Goal: Task Accomplishment & Management: Use online tool/utility

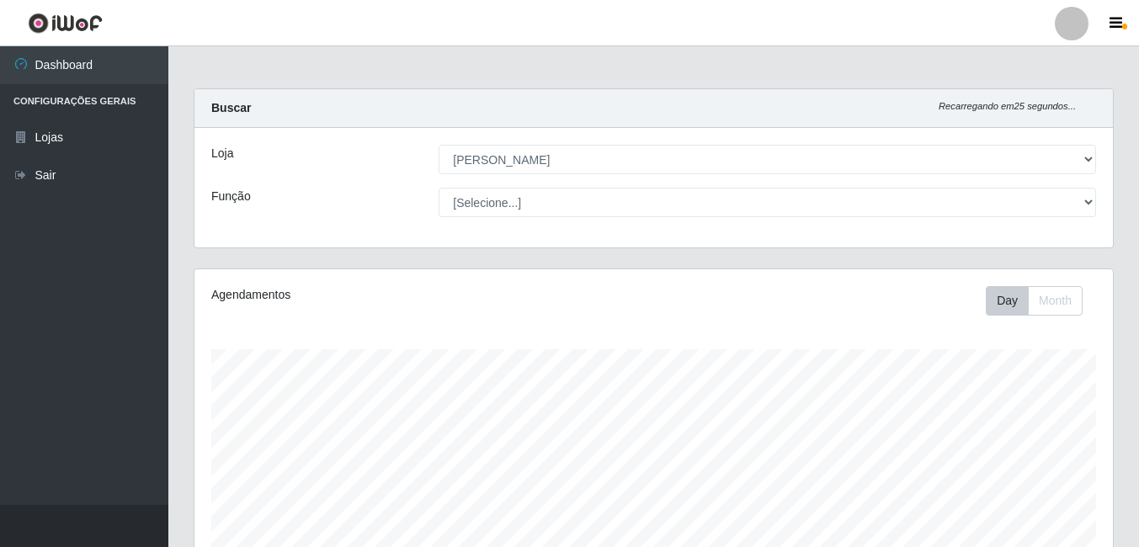
select select "402"
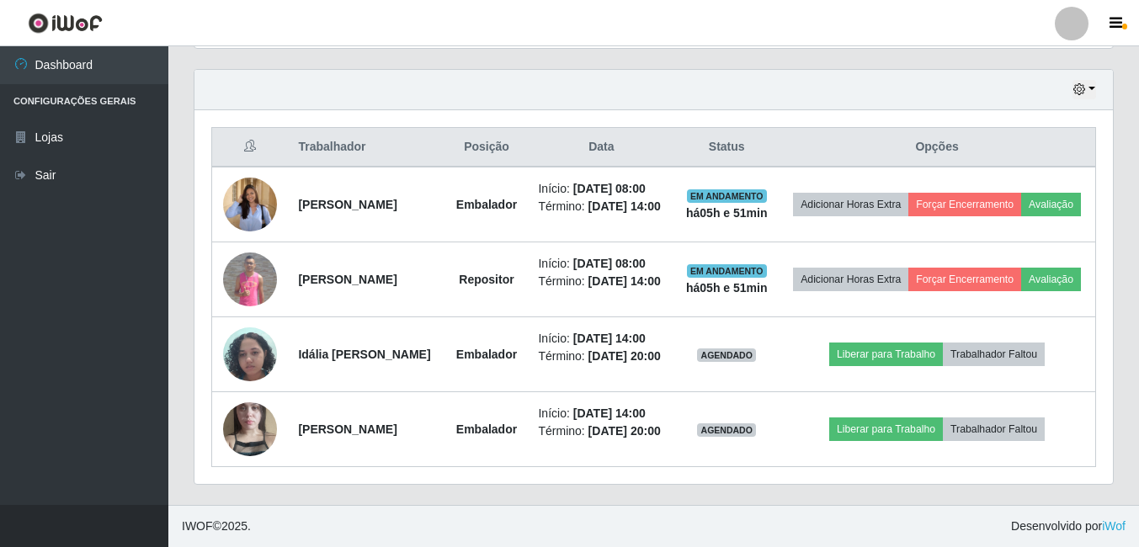
scroll to position [349, 919]
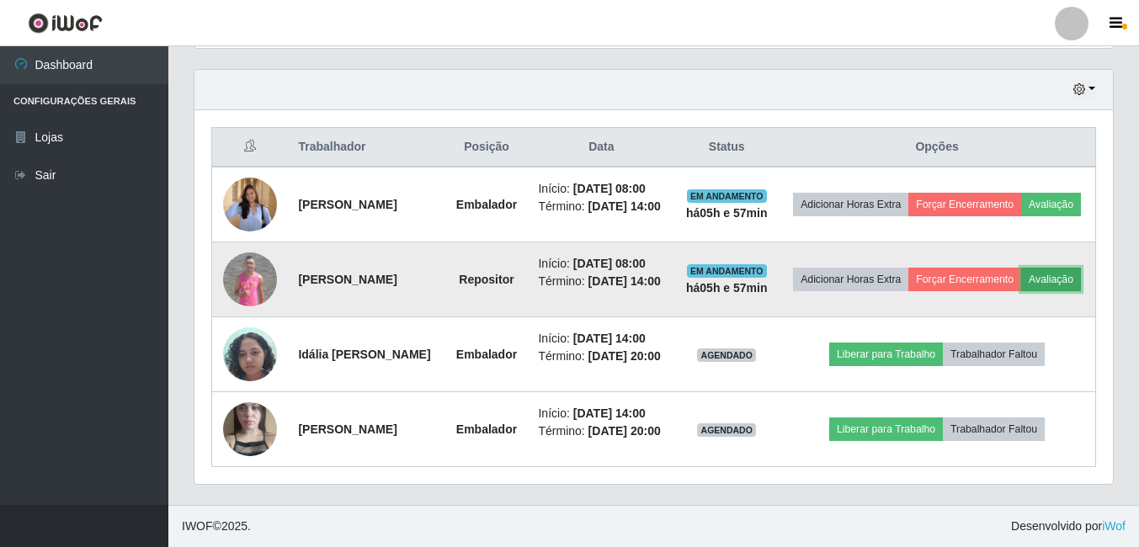
click at [1022, 268] on button "Avaliação" at bounding box center [1052, 280] width 60 height 24
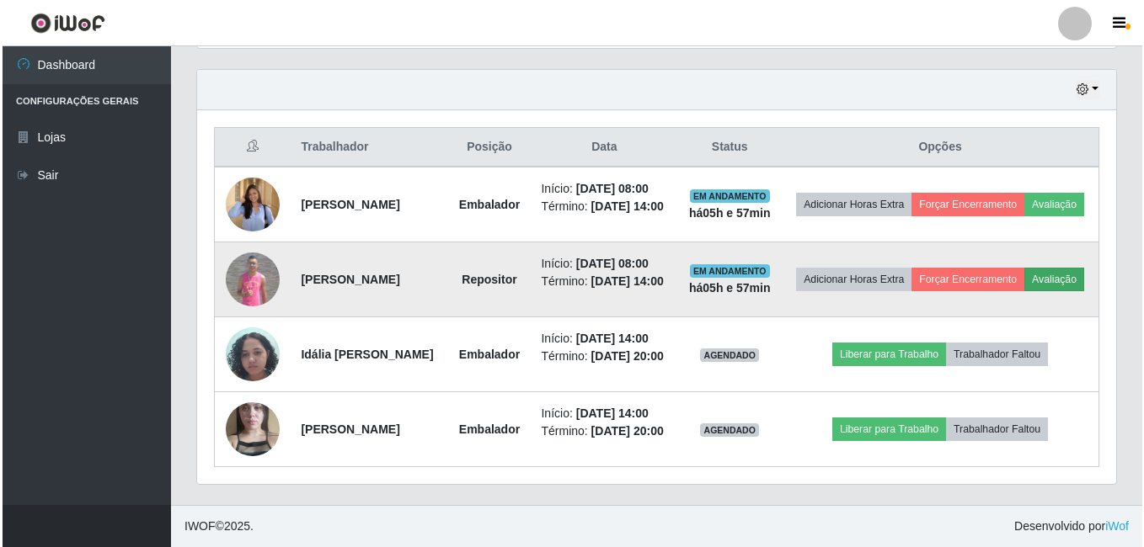
scroll to position [349, 910]
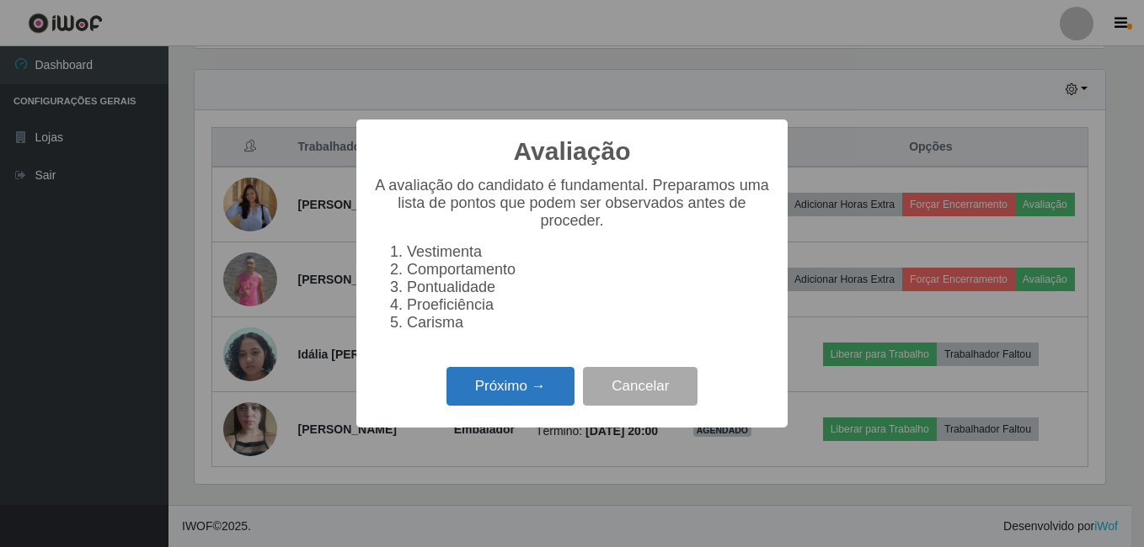
click at [531, 385] on button "Próximo →" at bounding box center [510, 387] width 128 height 40
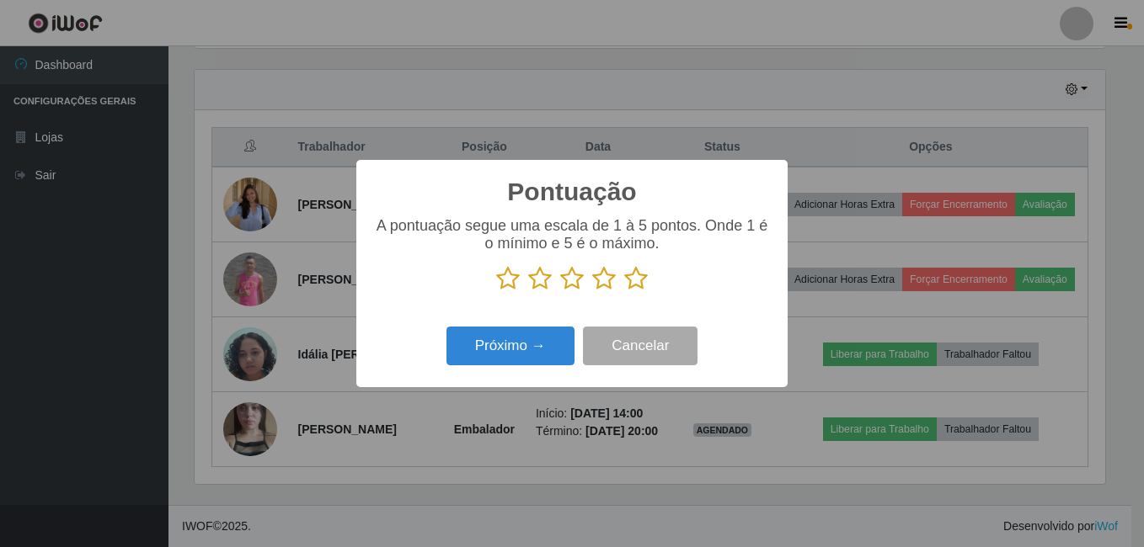
scroll to position [841788, 841228]
click at [640, 282] on icon at bounding box center [636, 278] width 24 height 25
click at [624, 291] on input "radio" at bounding box center [624, 291] width 0 height 0
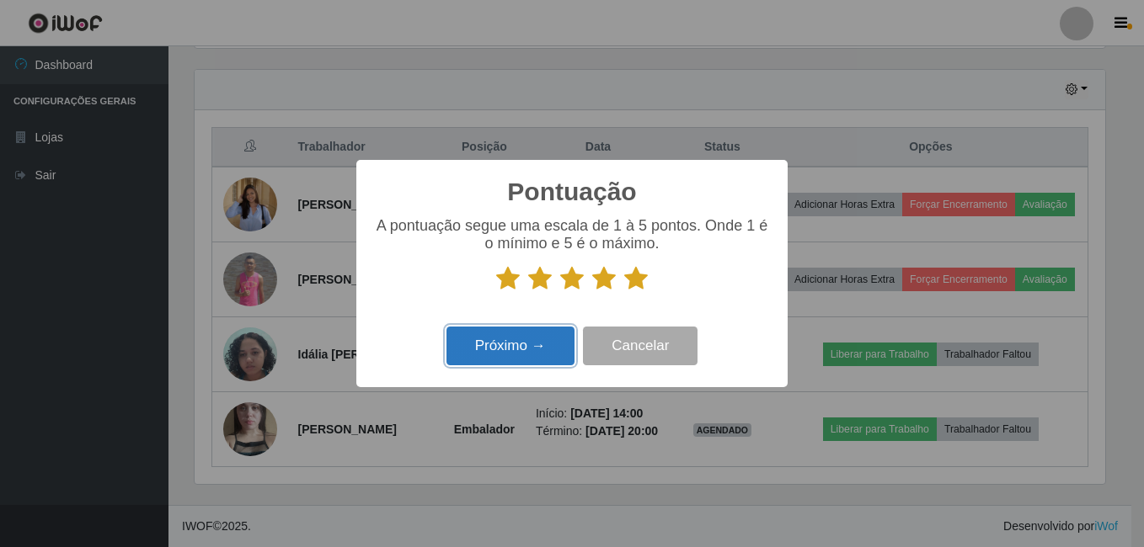
click at [530, 349] on button "Próximo →" at bounding box center [510, 347] width 128 height 40
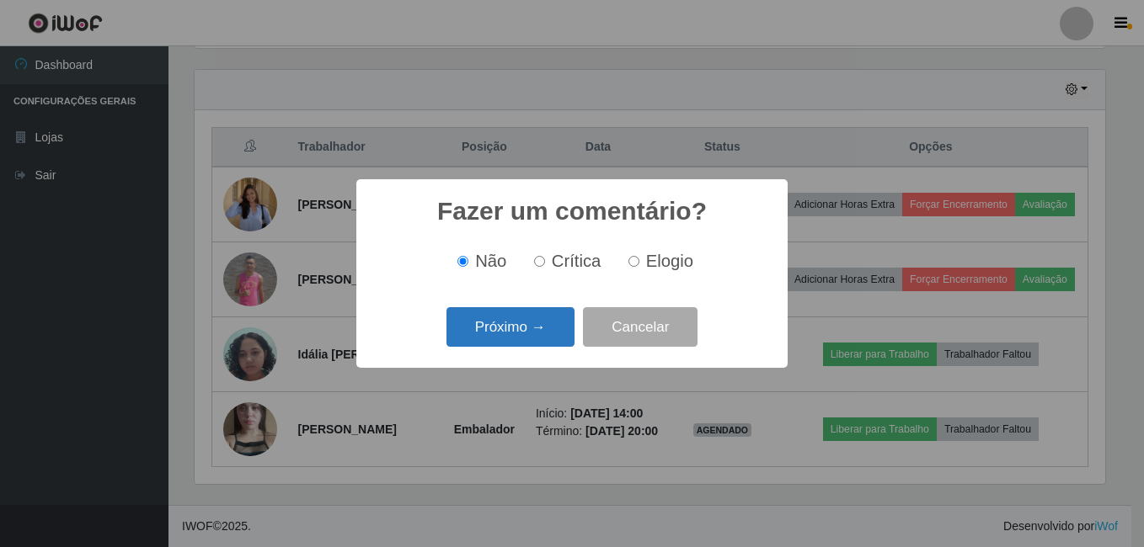
click at [524, 323] on button "Próximo →" at bounding box center [510, 327] width 128 height 40
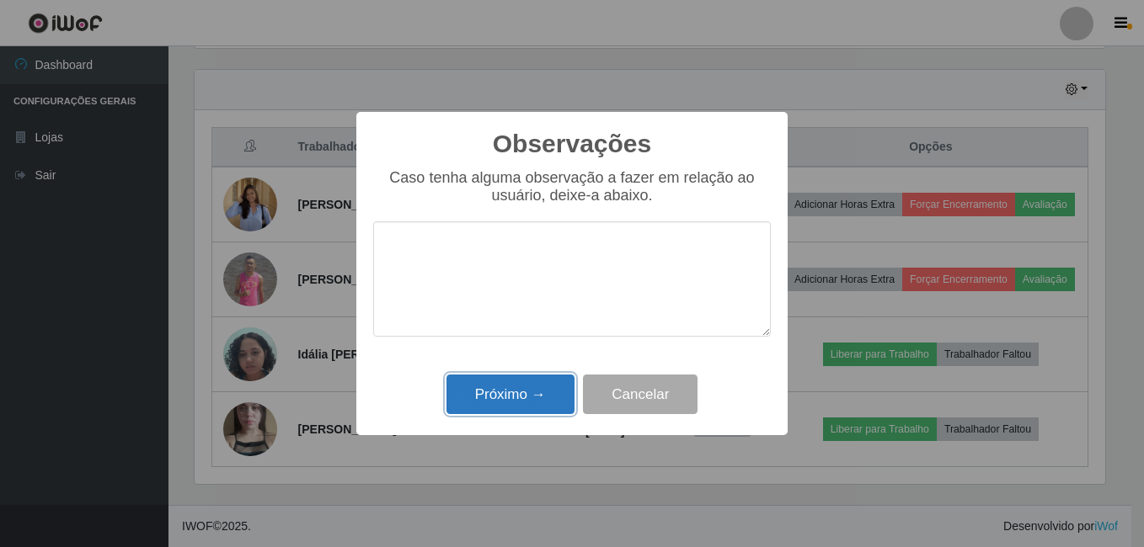
click at [550, 393] on button "Próximo →" at bounding box center [510, 395] width 128 height 40
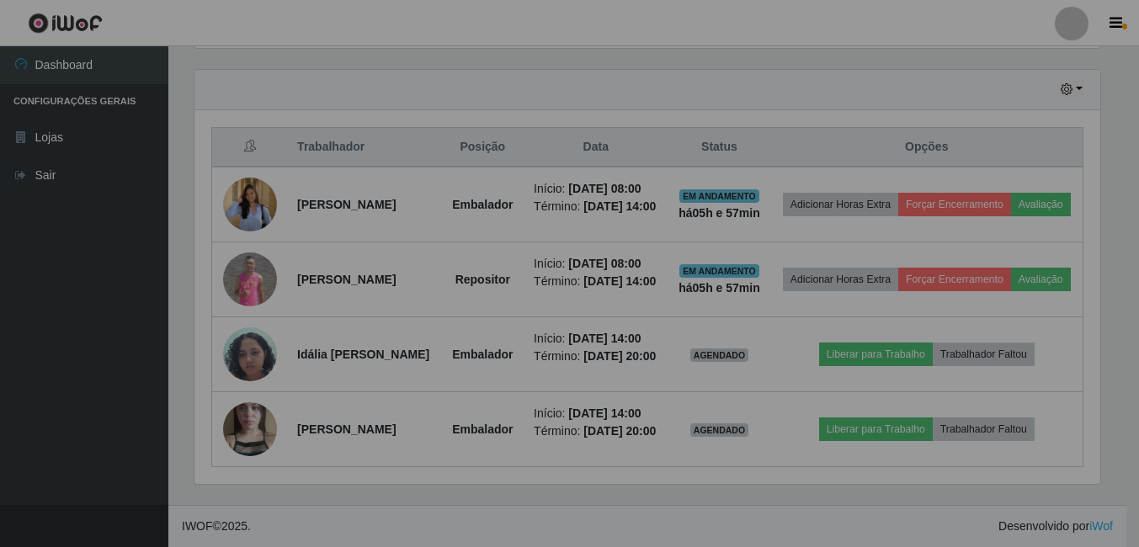
scroll to position [349, 919]
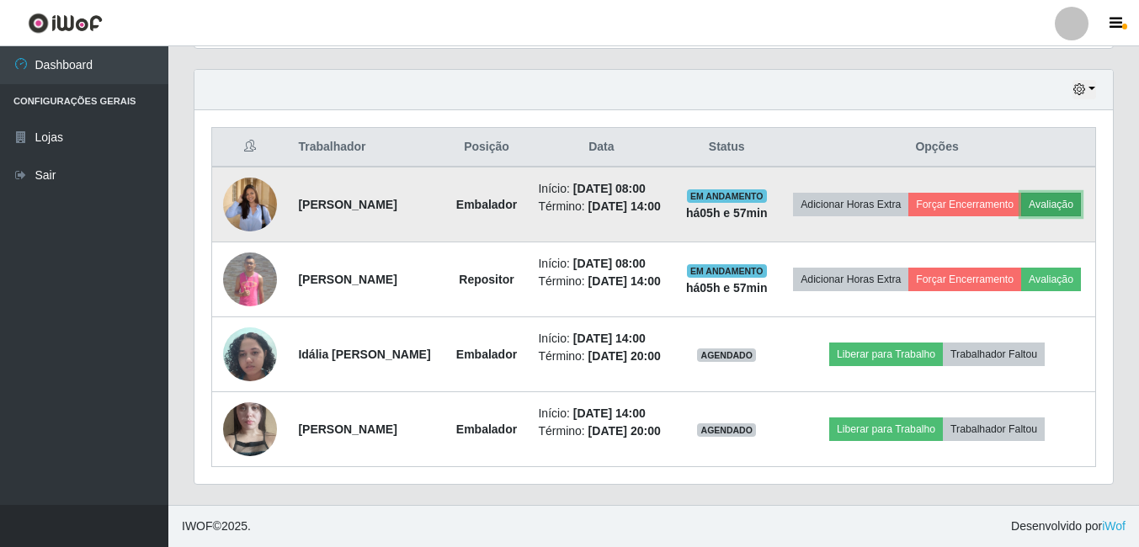
click at [1022, 193] on button "Avaliação" at bounding box center [1052, 205] width 60 height 24
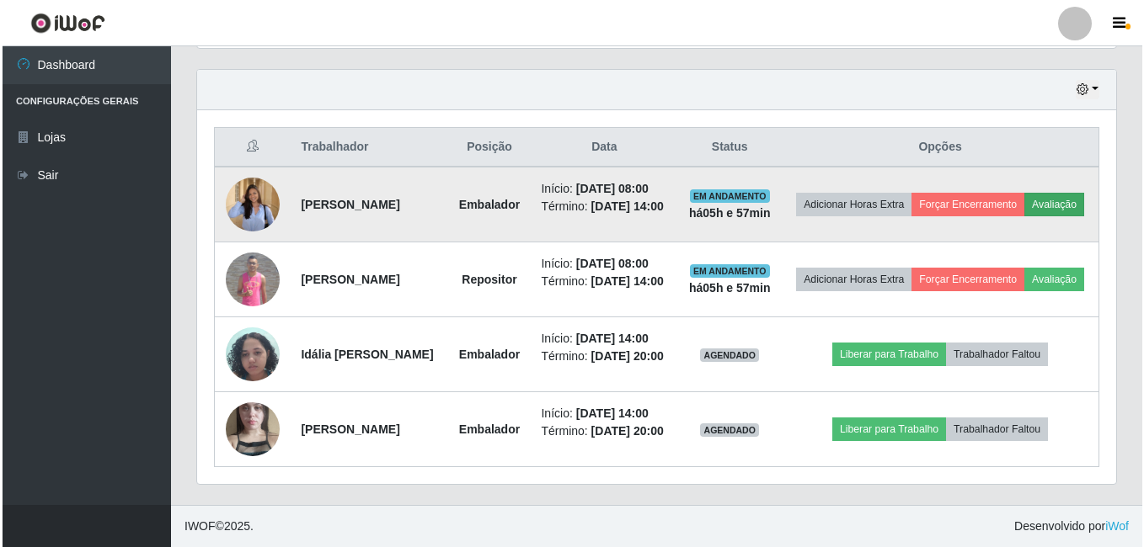
scroll to position [349, 910]
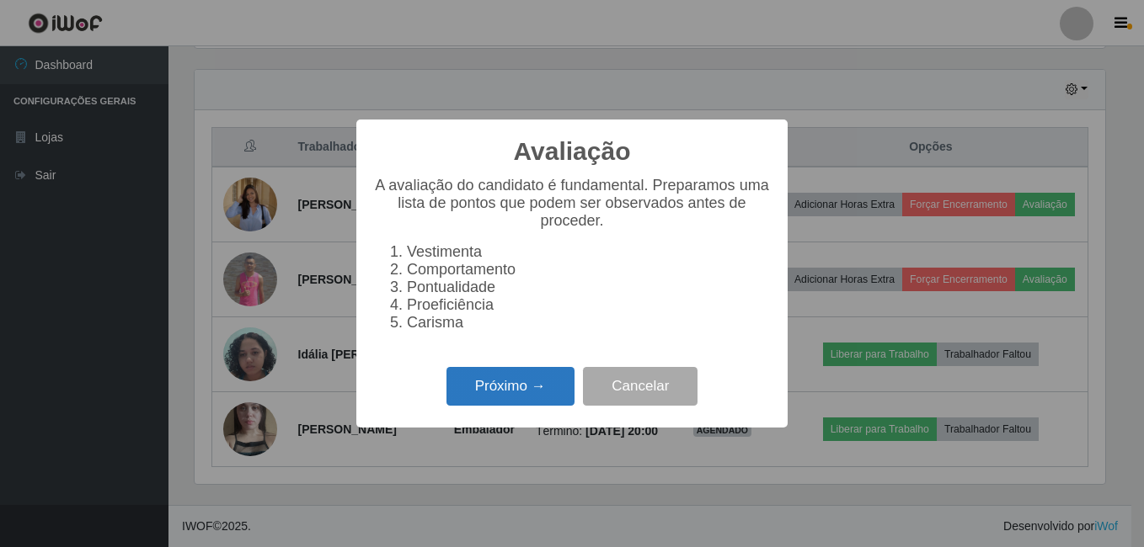
click at [568, 386] on button "Próximo →" at bounding box center [510, 387] width 128 height 40
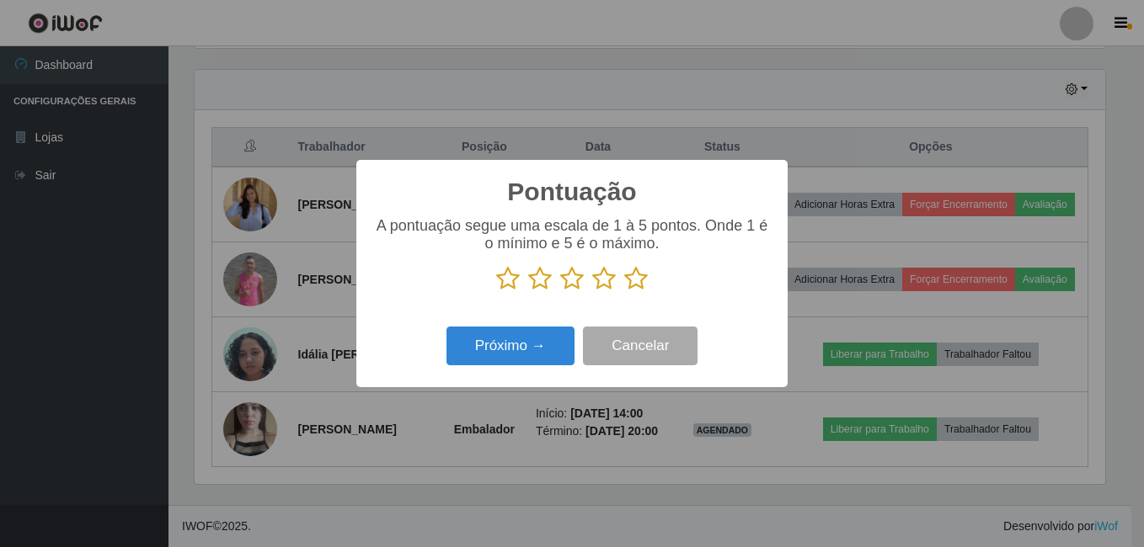
click at [632, 282] on icon at bounding box center [636, 278] width 24 height 25
click at [624, 291] on input "radio" at bounding box center [624, 291] width 0 height 0
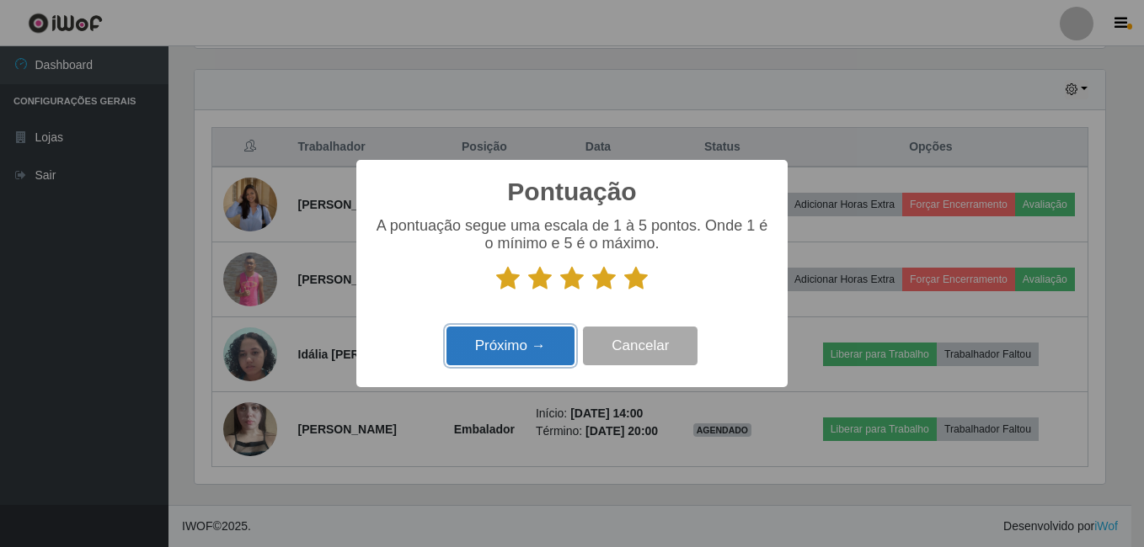
click at [520, 341] on button "Próximo →" at bounding box center [510, 347] width 128 height 40
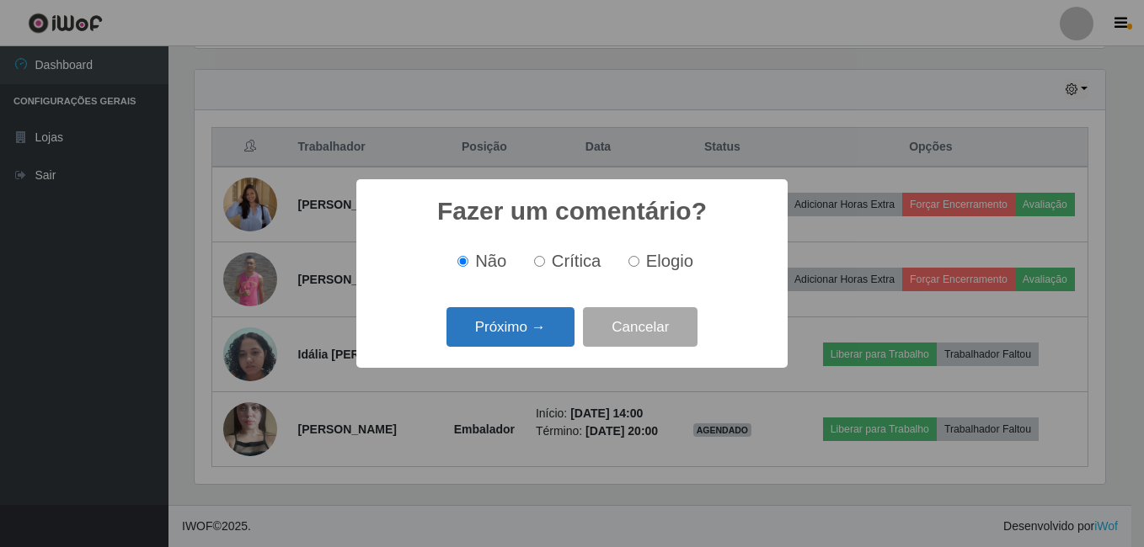
click at [535, 318] on button "Próximo →" at bounding box center [510, 327] width 128 height 40
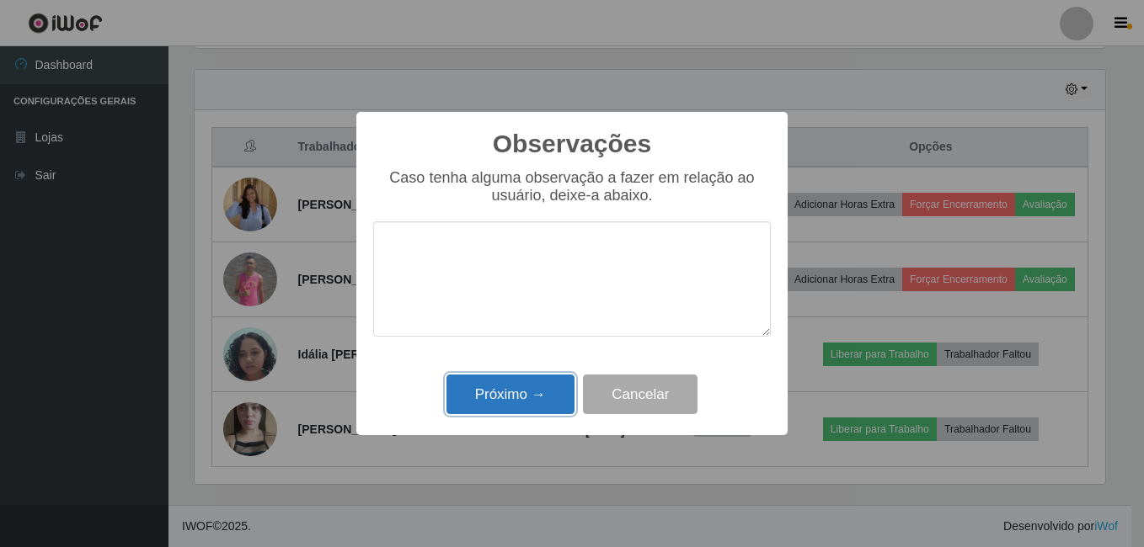
click at [535, 390] on button "Próximo →" at bounding box center [510, 395] width 128 height 40
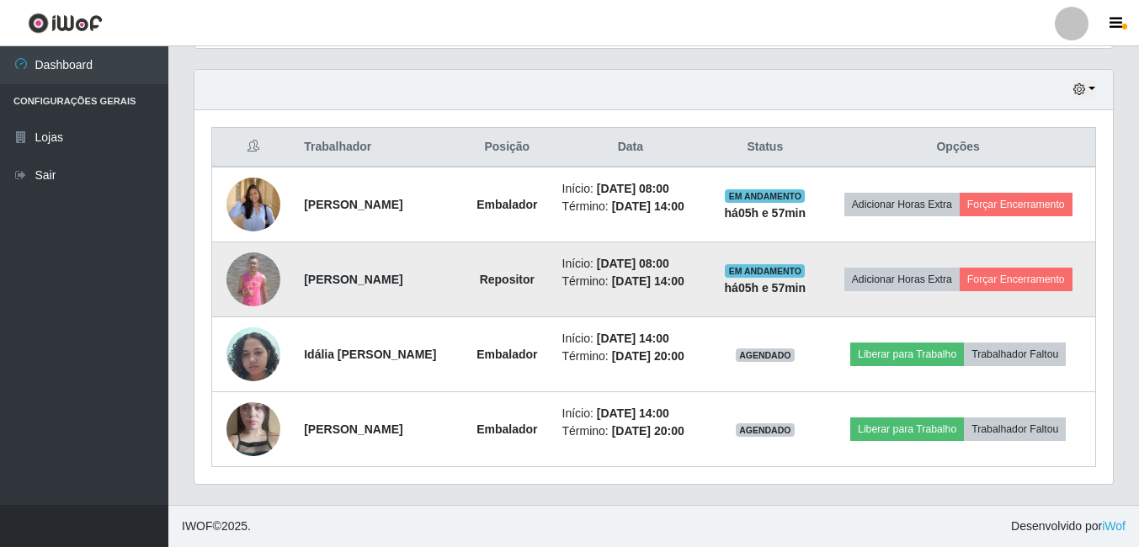
scroll to position [571, 0]
click at [1016, 278] on button "Forçar Encerramento" at bounding box center [1016, 280] width 113 height 24
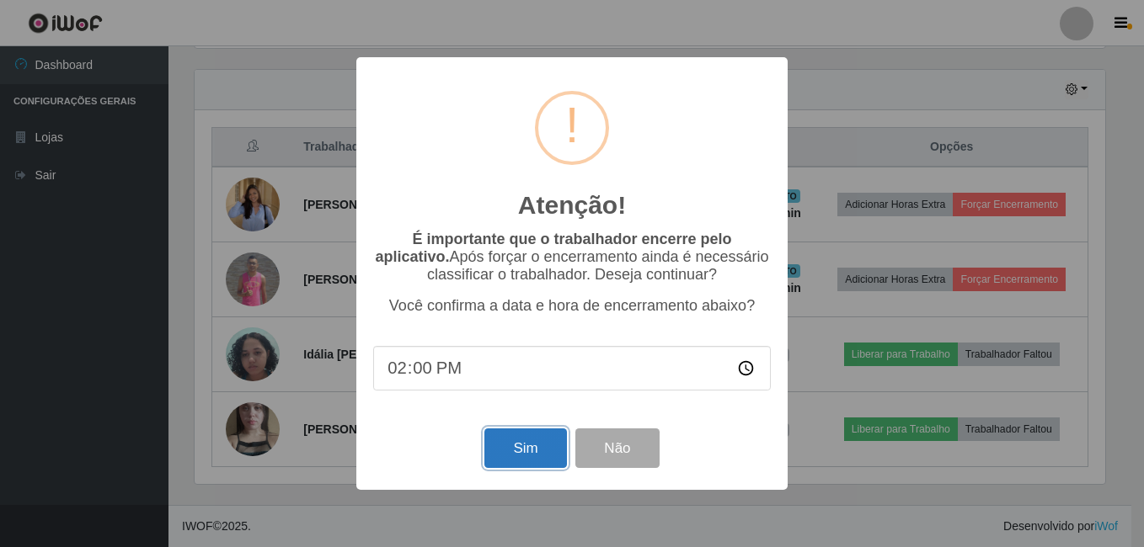
click at [523, 441] on button "Sim" at bounding box center [525, 449] width 82 height 40
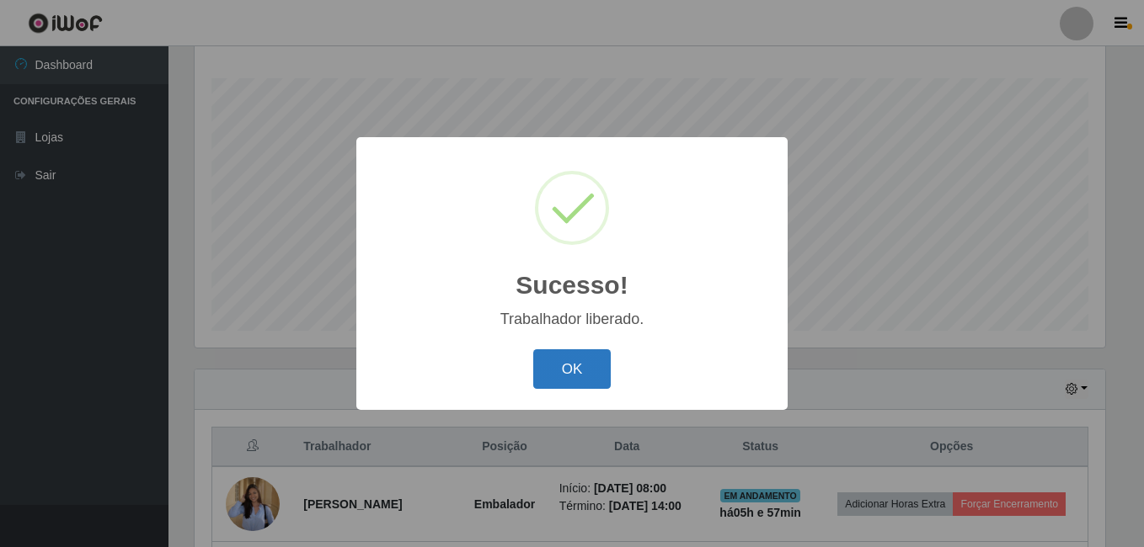
click at [557, 368] on button "OK" at bounding box center [572, 369] width 78 height 40
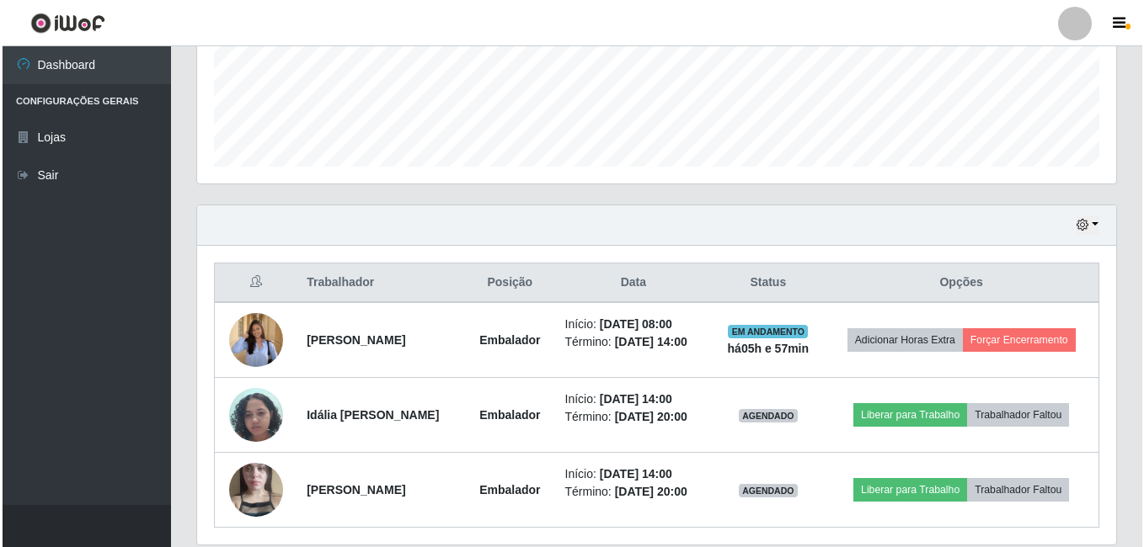
scroll to position [440, 0]
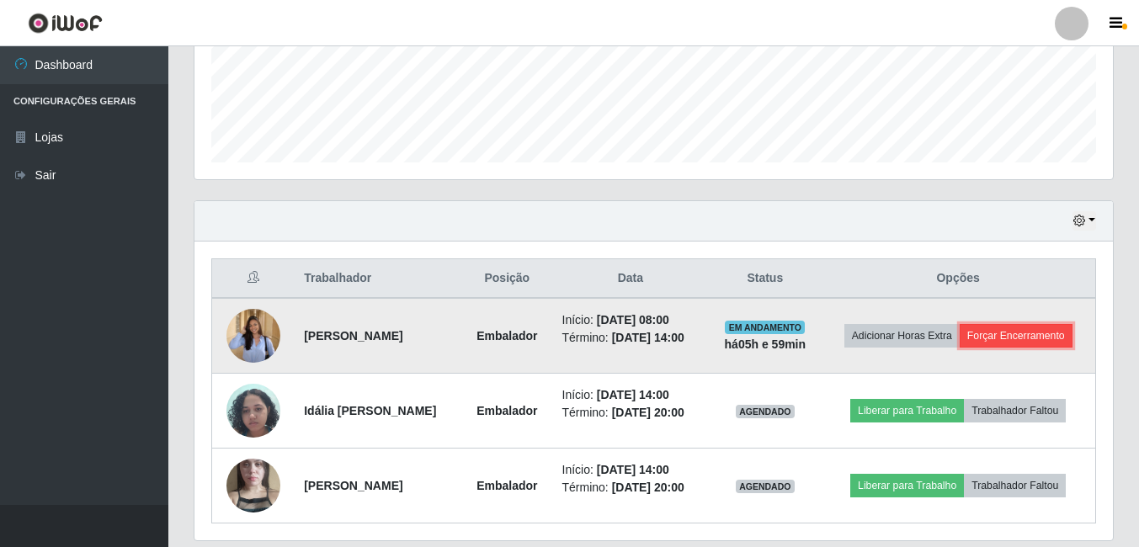
click at [1018, 327] on button "Forçar Encerramento" at bounding box center [1016, 336] width 113 height 24
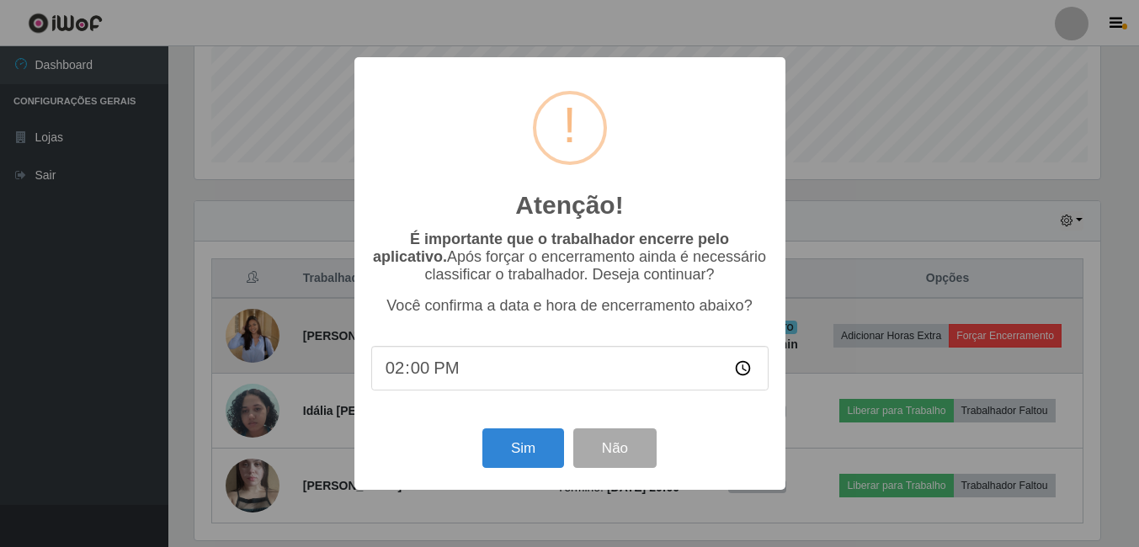
scroll to position [349, 910]
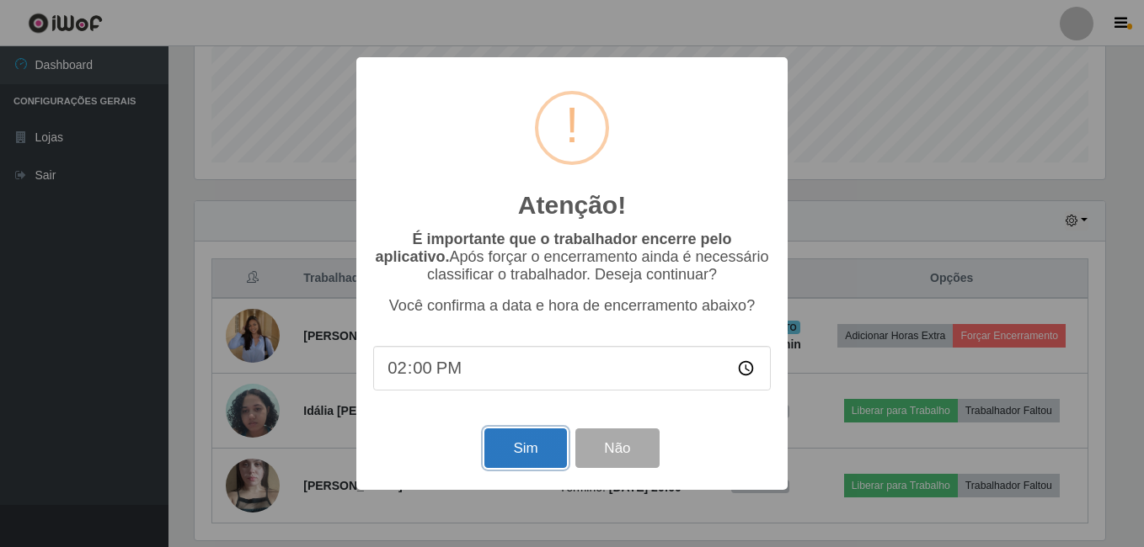
click at [512, 456] on button "Sim" at bounding box center [525, 449] width 82 height 40
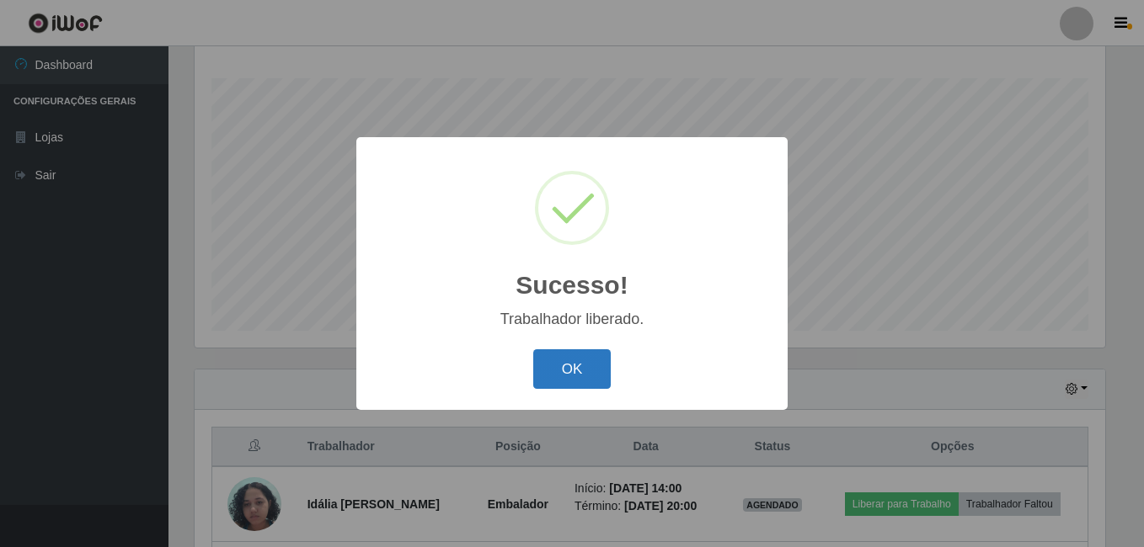
click at [546, 363] on button "OK" at bounding box center [572, 369] width 78 height 40
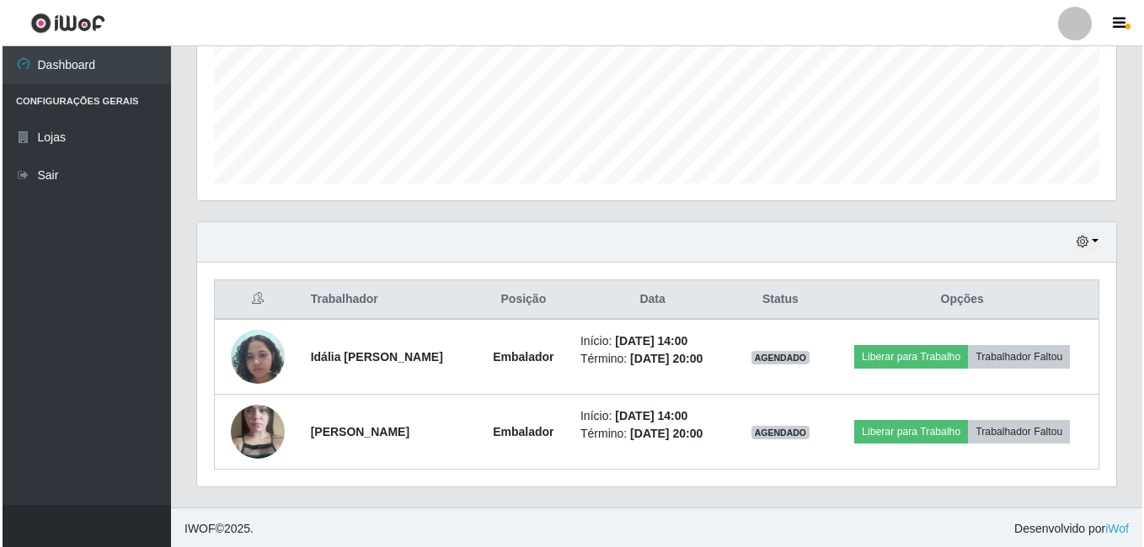
scroll to position [421, 0]
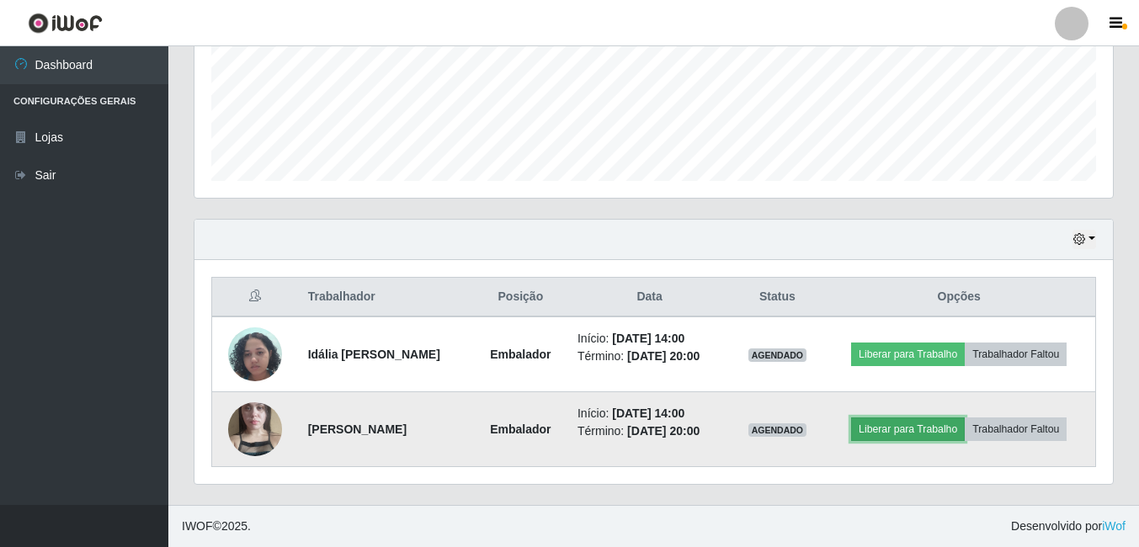
click at [910, 431] on button "Liberar para Trabalho" at bounding box center [908, 430] width 114 height 24
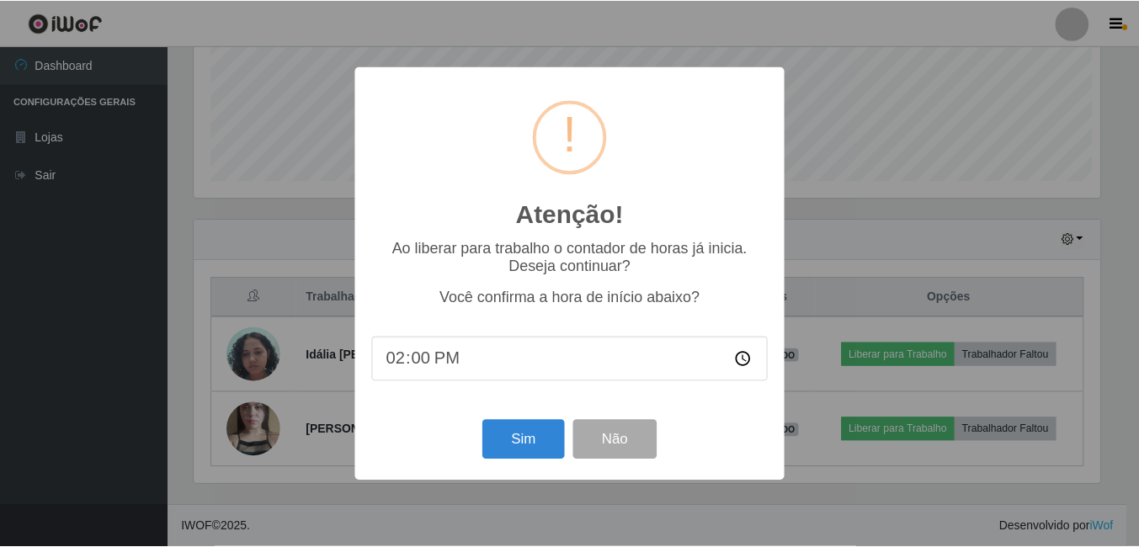
scroll to position [349, 910]
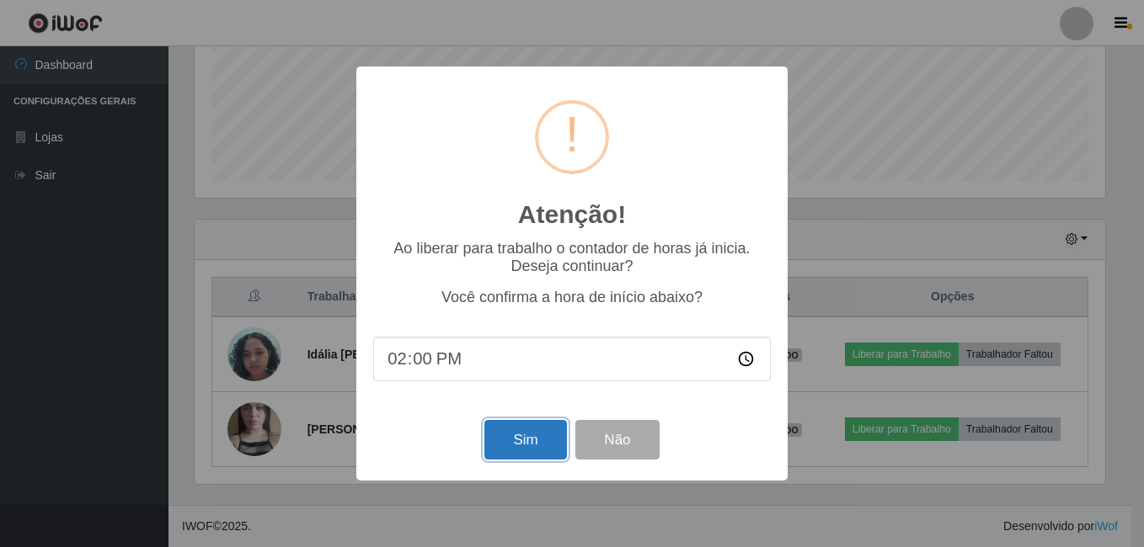
click at [527, 449] on button "Sim" at bounding box center [525, 440] width 82 height 40
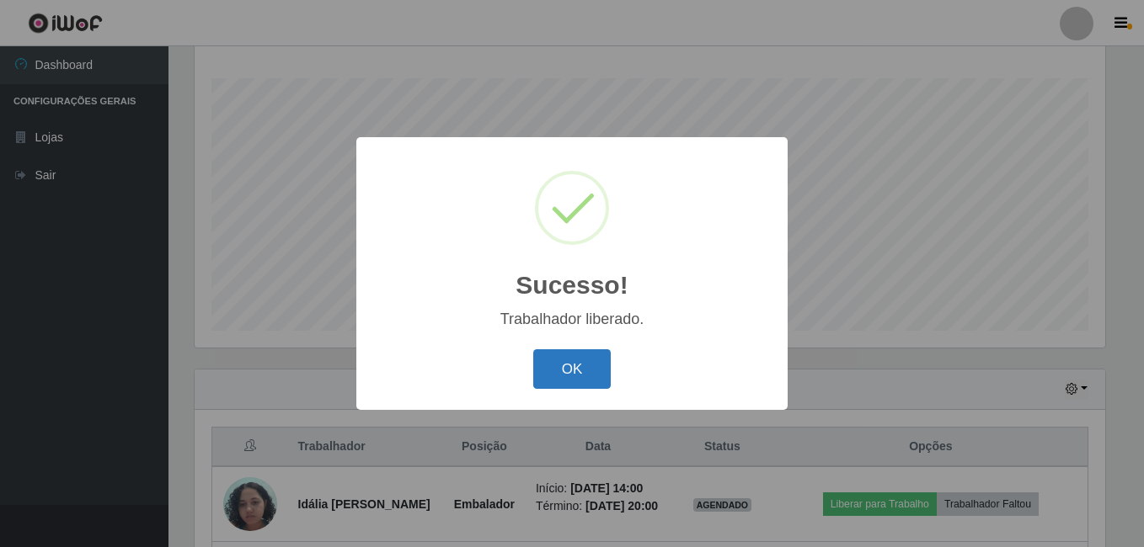
click at [557, 364] on button "OK" at bounding box center [572, 369] width 78 height 40
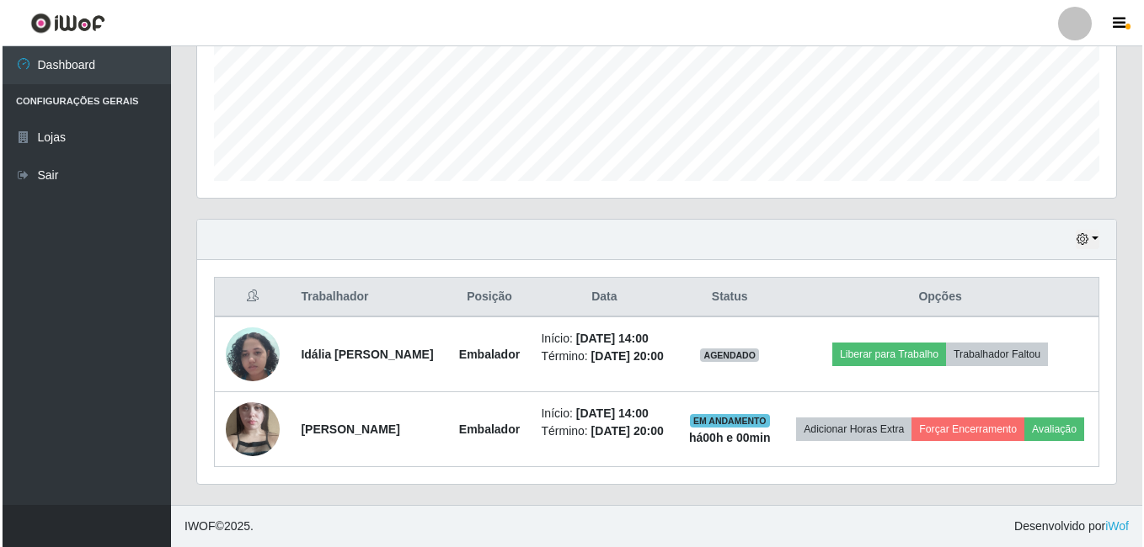
scroll to position [446, 0]
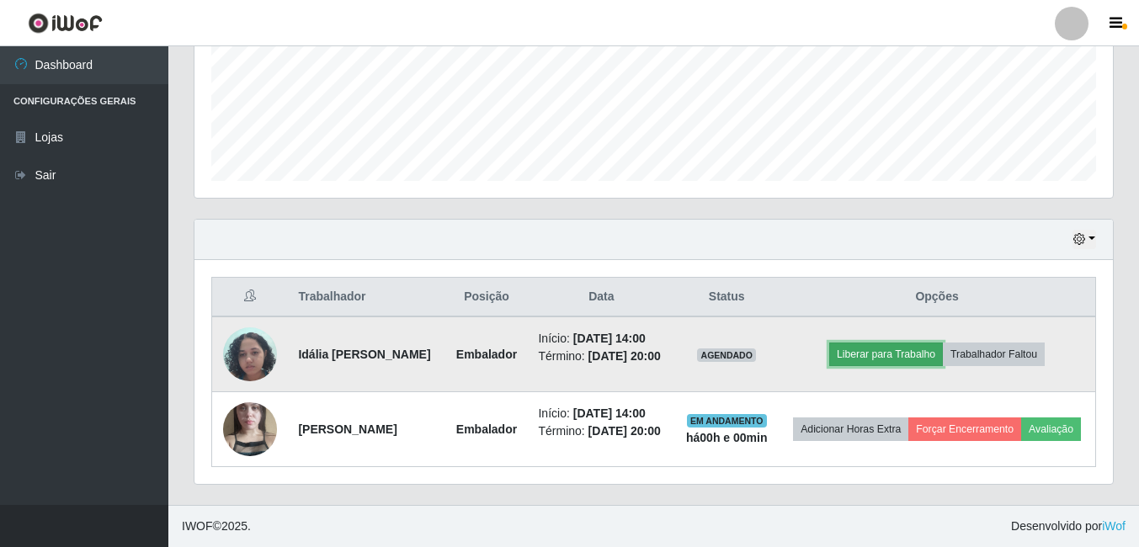
click at [887, 343] on button "Liberar para Trabalho" at bounding box center [887, 355] width 114 height 24
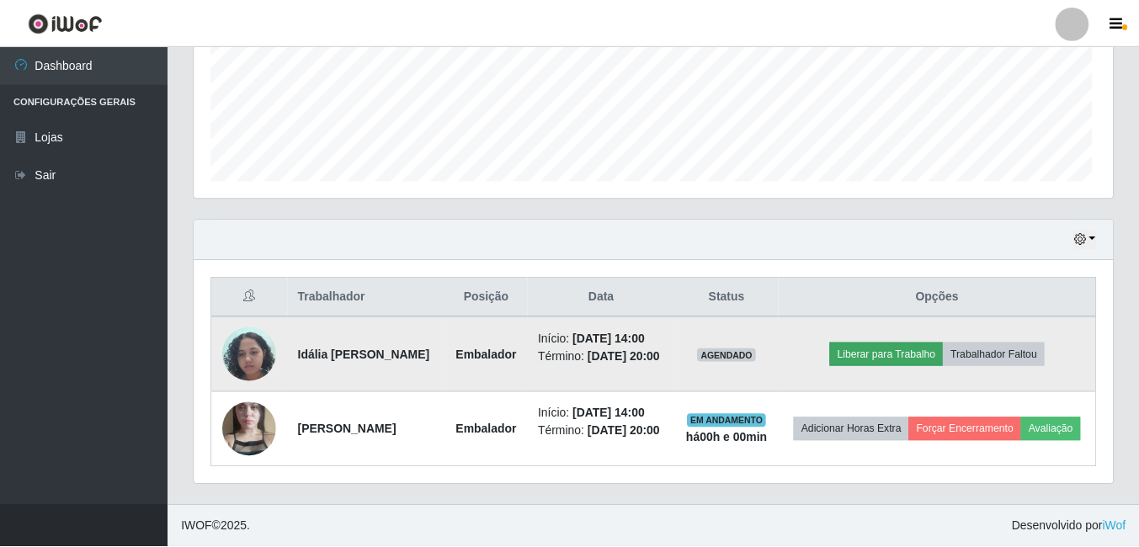
scroll to position [349, 910]
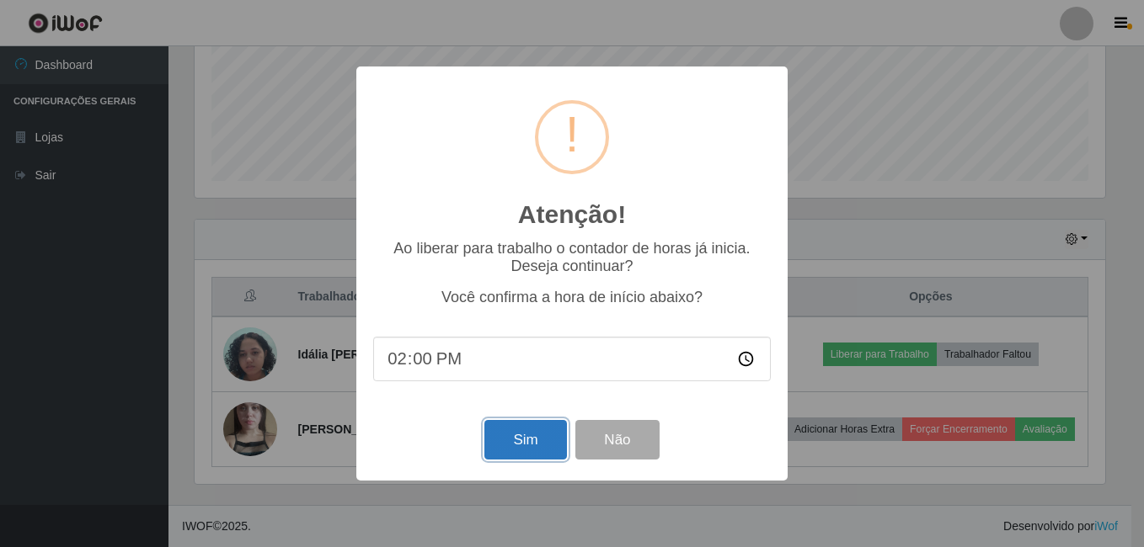
click at [512, 439] on button "Sim" at bounding box center [525, 440] width 82 height 40
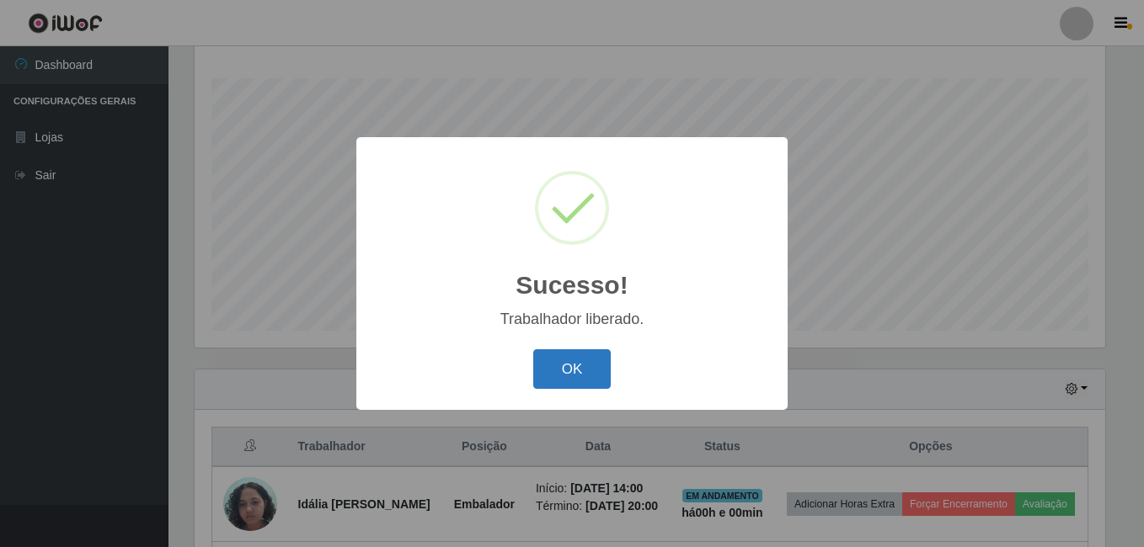
click at [588, 366] on button "OK" at bounding box center [572, 369] width 78 height 40
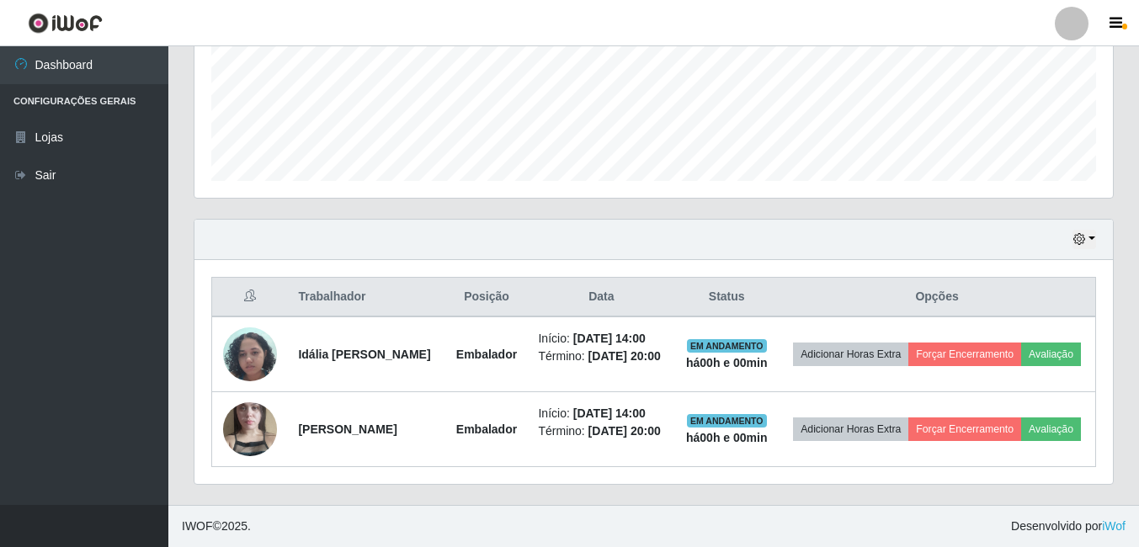
scroll to position [446, 0]
